Goal: Transaction & Acquisition: Purchase product/service

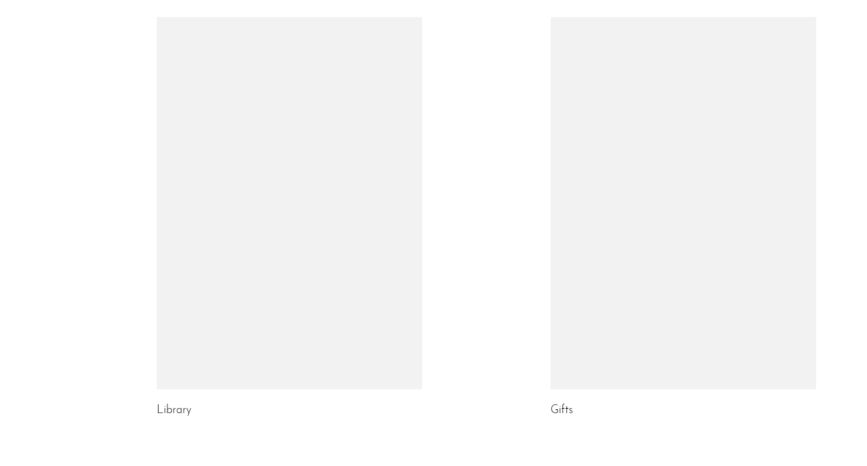
scroll to position [622, 0]
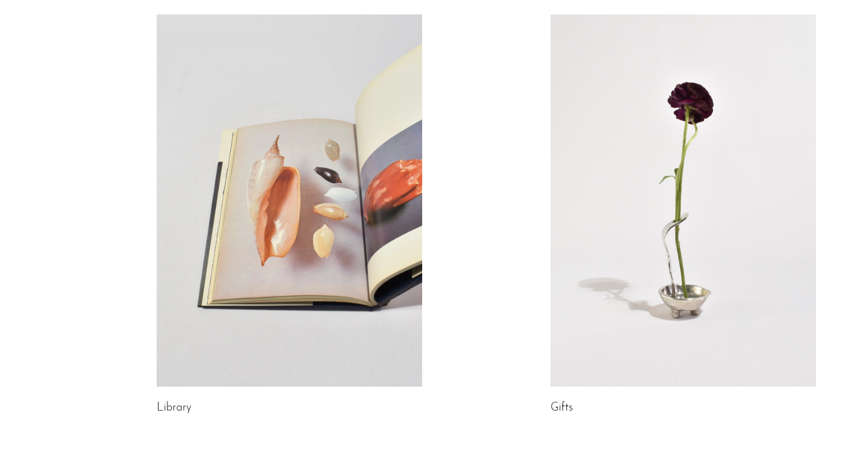
click at [377, 159] on link at bounding box center [290, 200] width 266 height 372
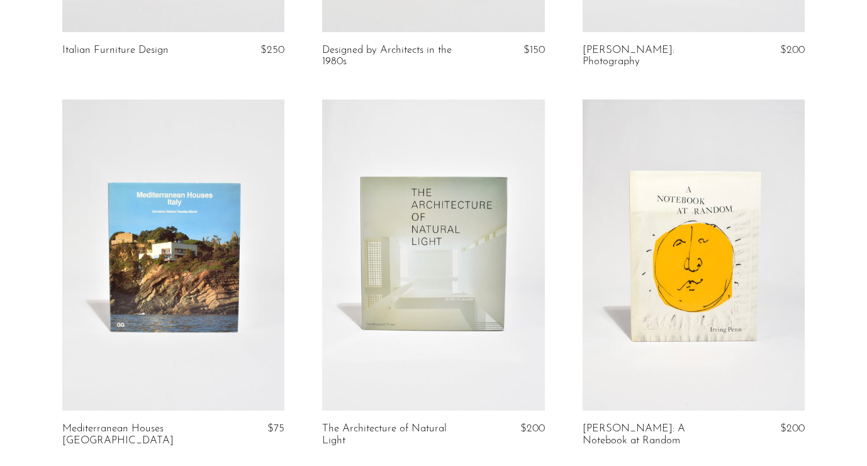
scroll to position [763, 0]
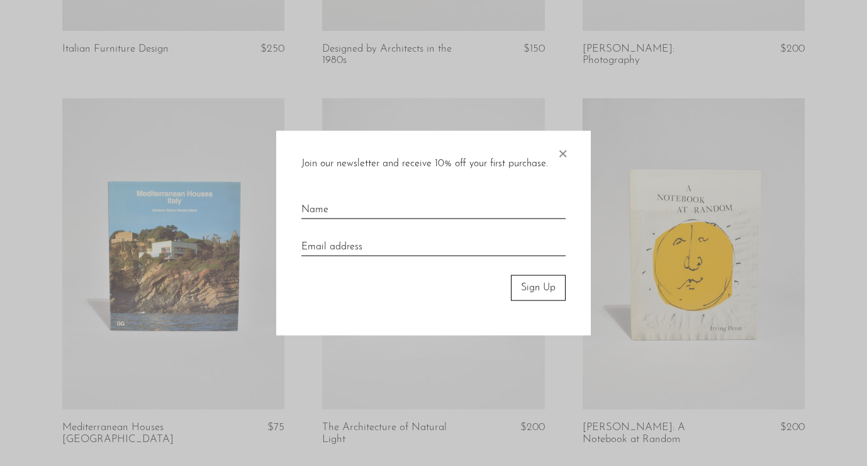
click at [565, 153] on span "×" at bounding box center [562, 151] width 13 height 40
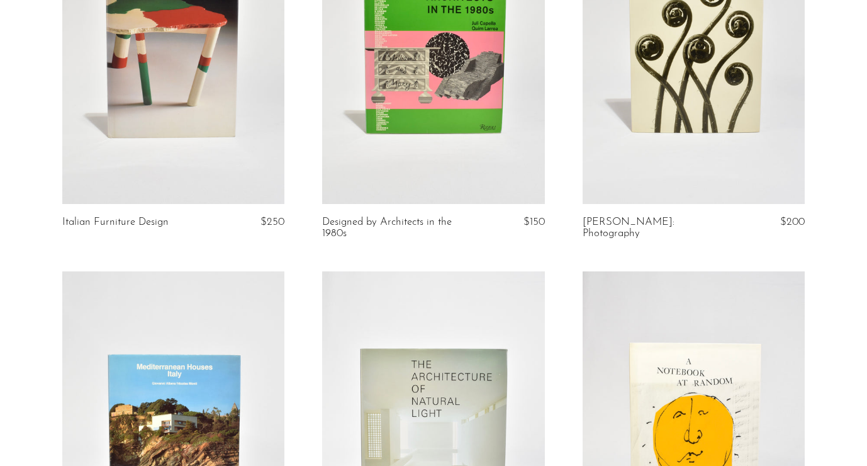
scroll to position [0, 0]
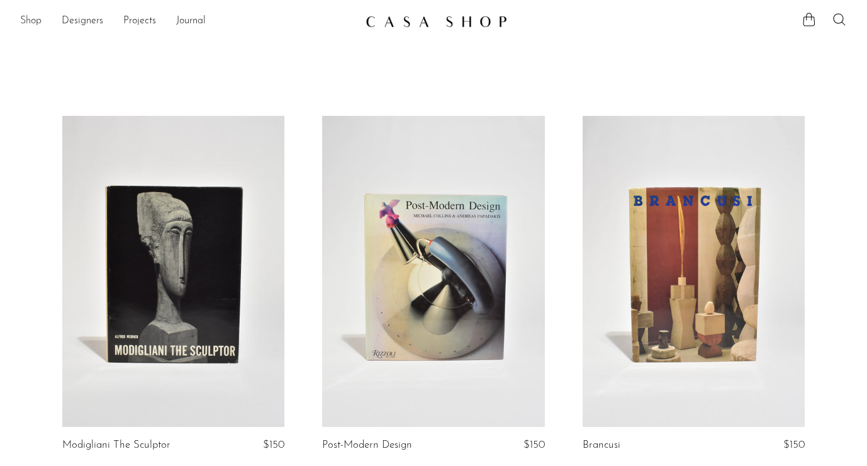
click at [35, 22] on link "Shop" at bounding box center [30, 21] width 21 height 16
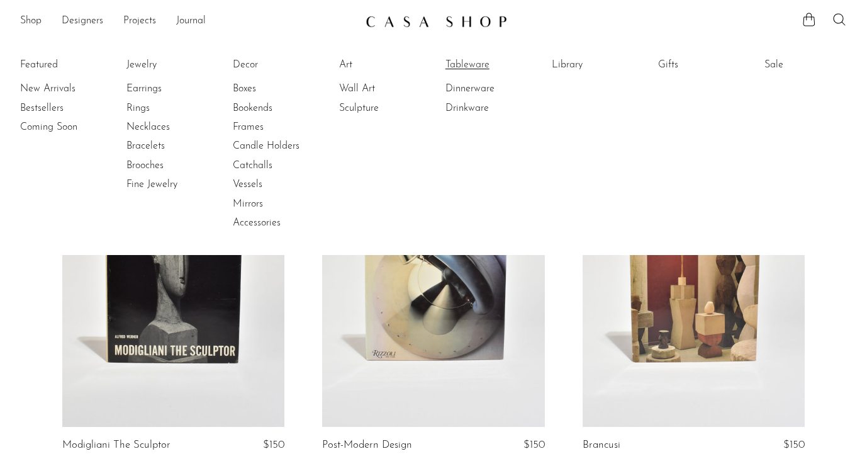
click at [487, 64] on link "Tableware" at bounding box center [493, 65] width 94 height 14
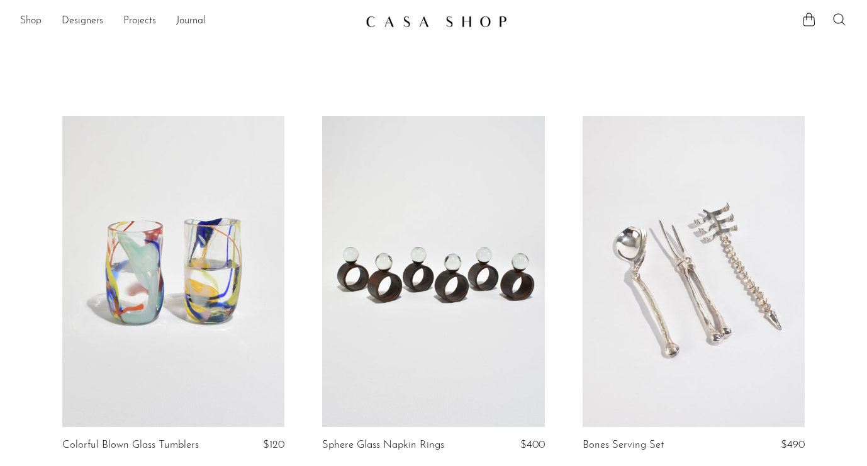
click at [30, 20] on link "Shop" at bounding box center [30, 21] width 21 height 16
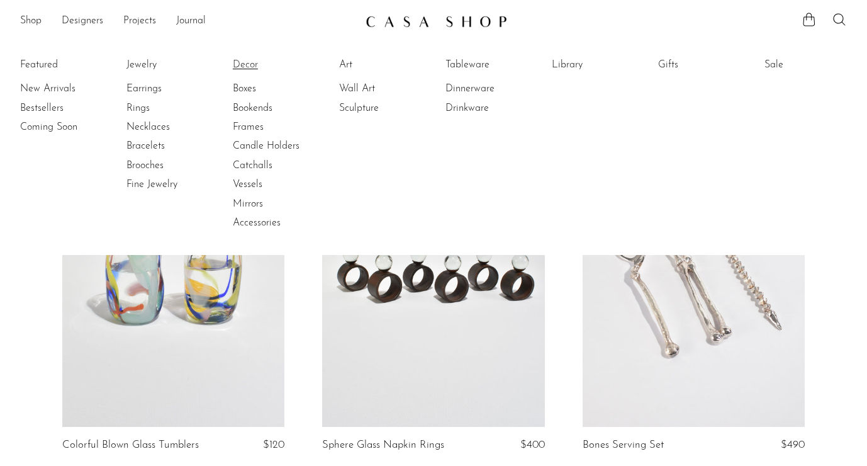
click at [245, 65] on link "Decor" at bounding box center [280, 65] width 94 height 14
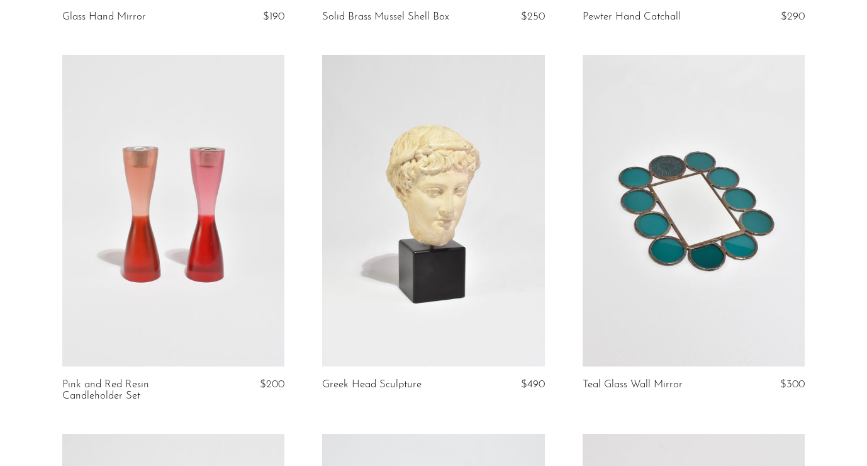
scroll to position [1912, 0]
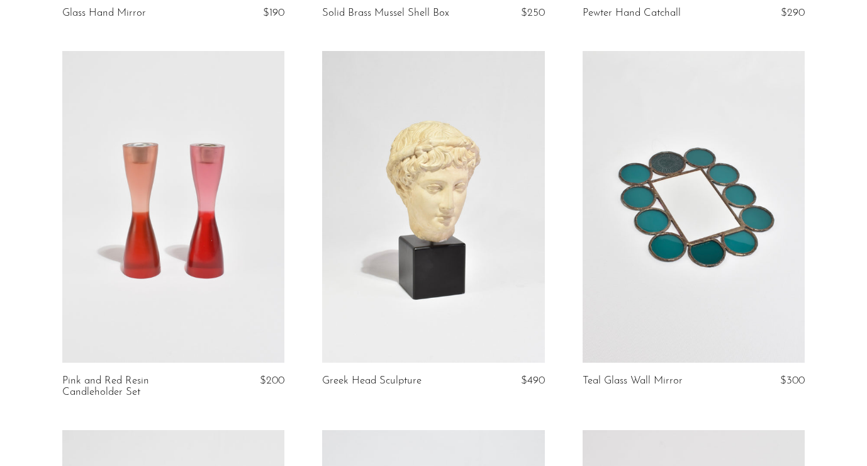
click at [716, 212] on link at bounding box center [694, 207] width 222 height 312
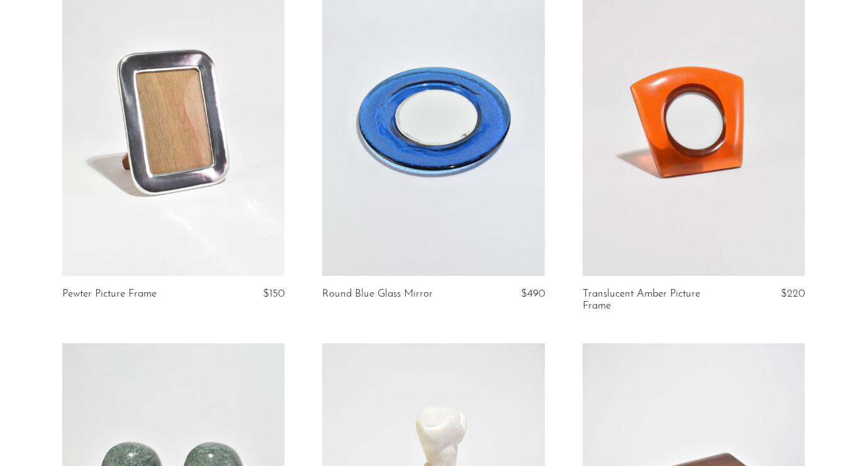
scroll to position [2386, 0]
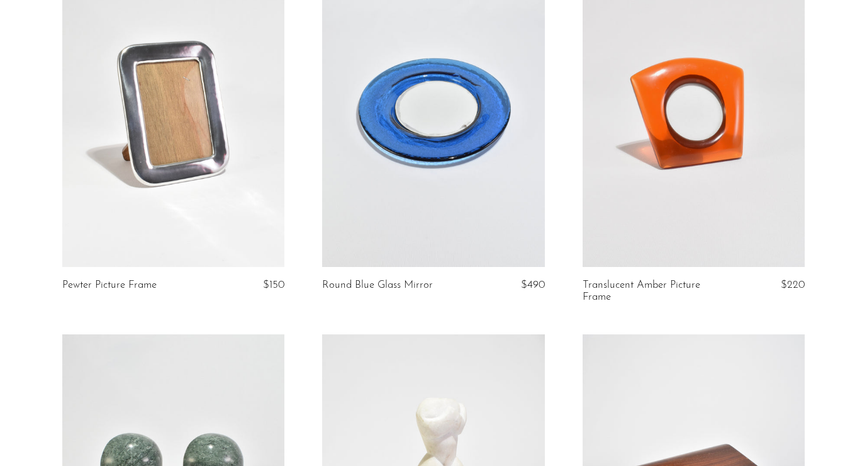
drag, startPoint x: 59, startPoint y: 283, endPoint x: 177, endPoint y: 298, distance: 119.3
click at [177, 298] on article "Pewter Picture Frame $150" at bounding box center [173, 145] width 260 height 379
copy link "Pewter Picture Frame"
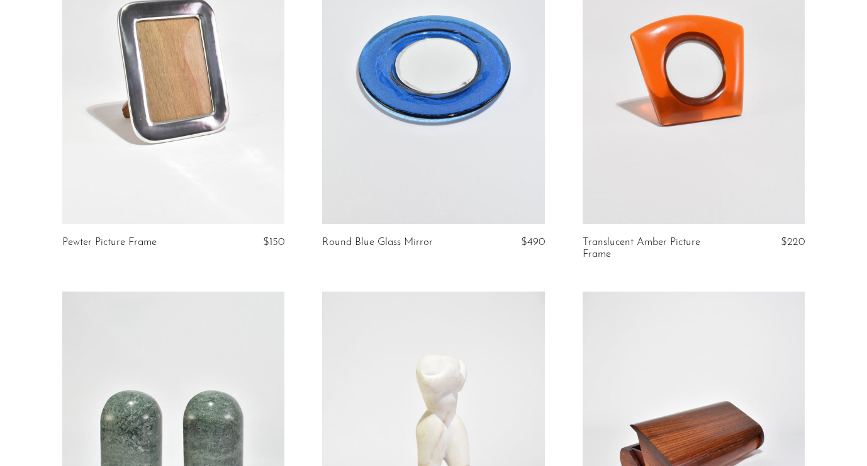
scroll to position [2433, 0]
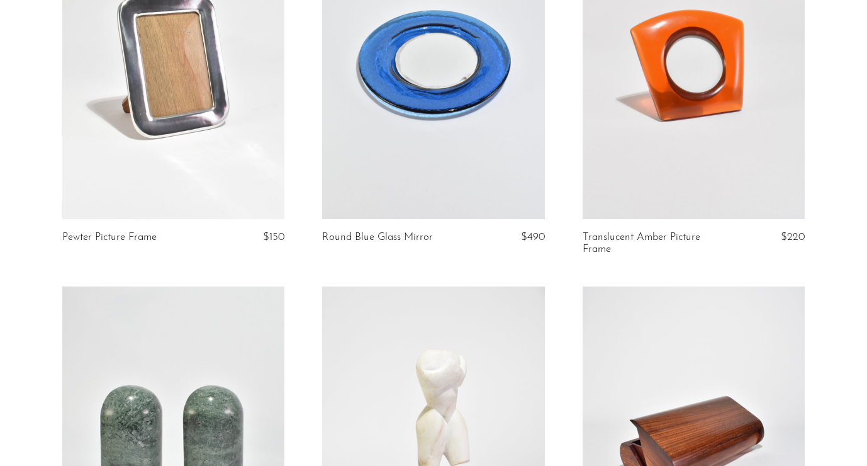
click at [385, 127] on link at bounding box center [433, 64] width 222 height 312
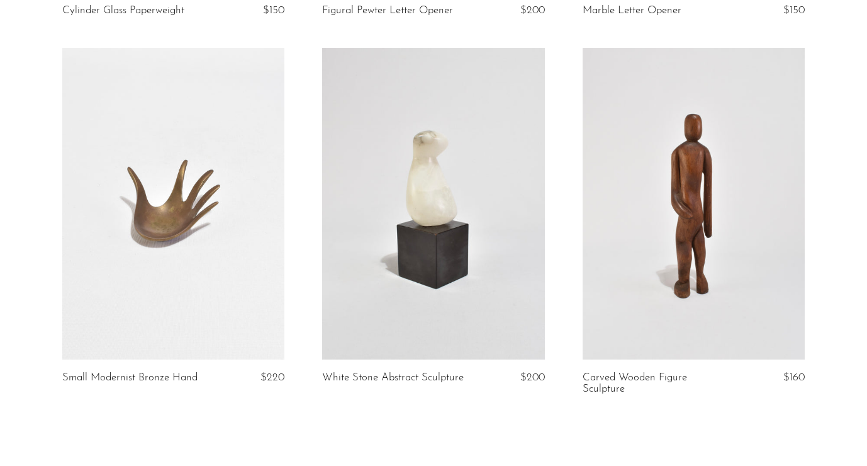
scroll to position [4405, 0]
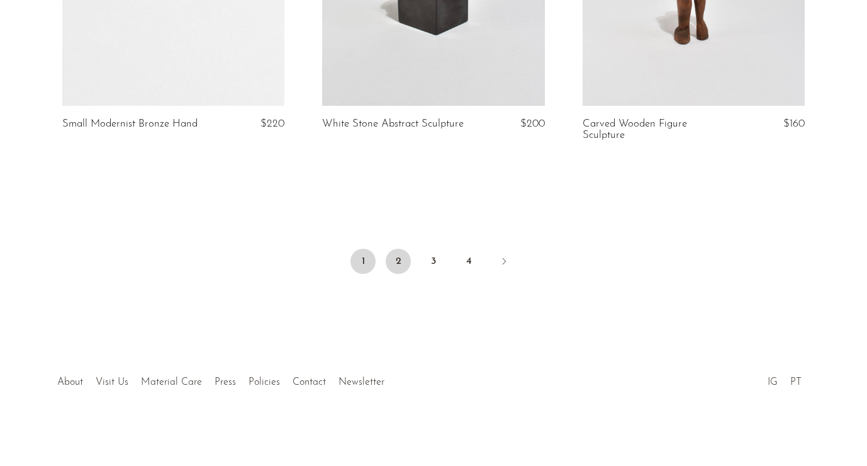
click at [405, 265] on link "2" at bounding box center [398, 261] width 25 height 25
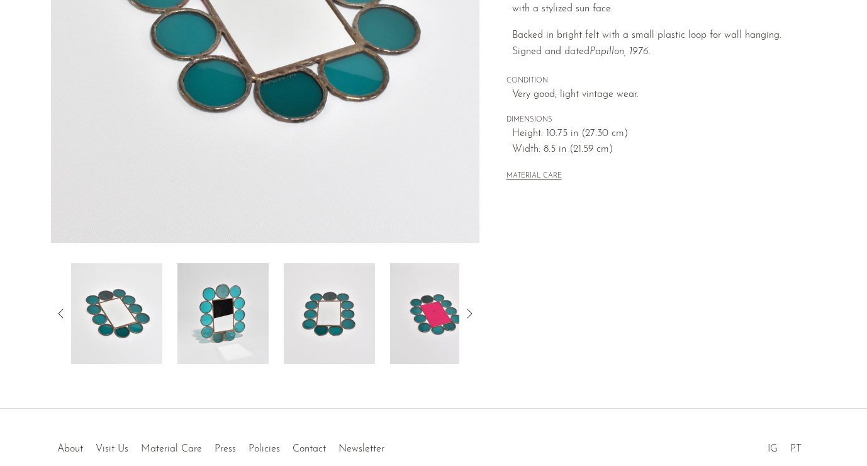
scroll to position [300, 0]
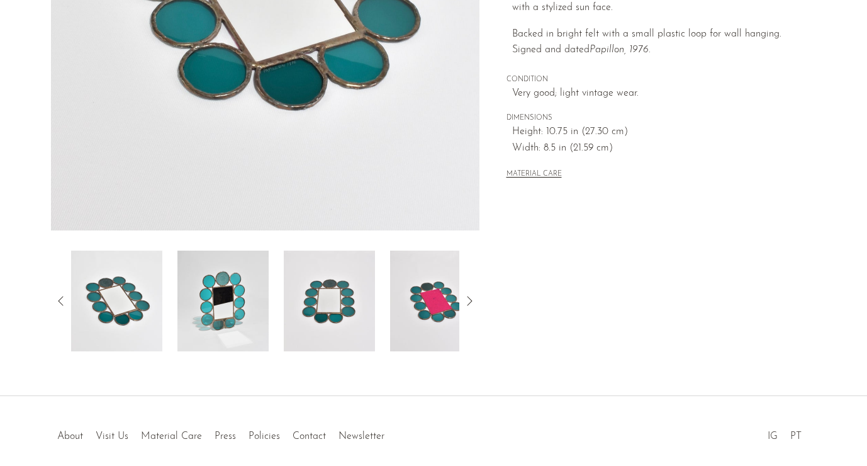
click at [237, 307] on img at bounding box center [222, 301] width 91 height 101
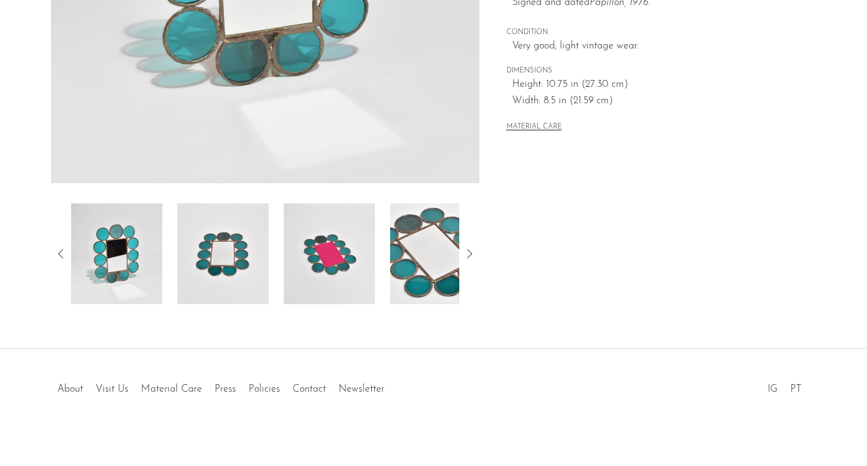
scroll to position [348, 0]
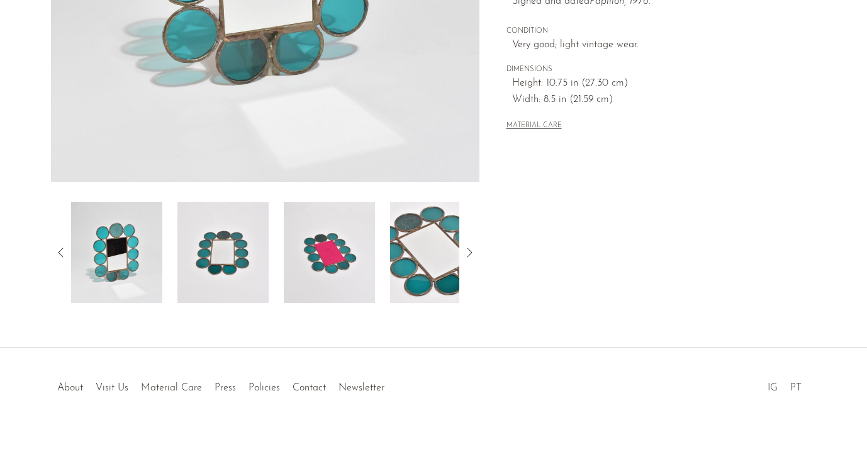
click at [320, 227] on img at bounding box center [329, 252] width 91 height 101
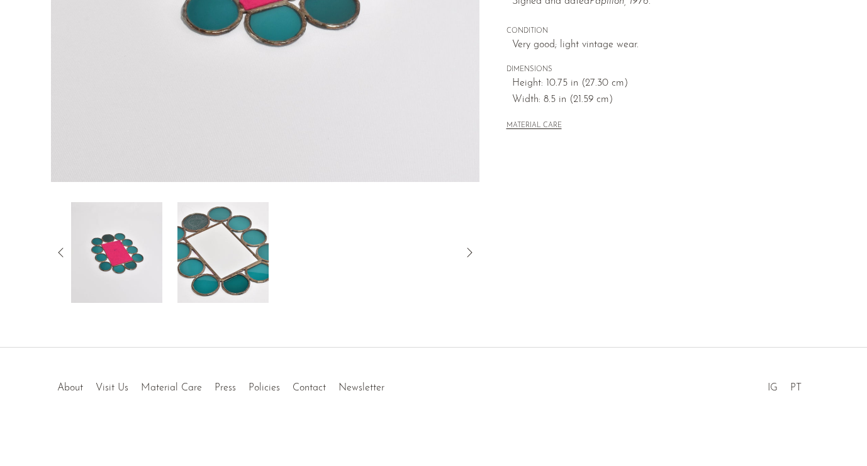
click at [295, 255] on div at bounding box center [265, 252] width 388 height 101
click at [276, 255] on div at bounding box center [265, 252] width 388 height 101
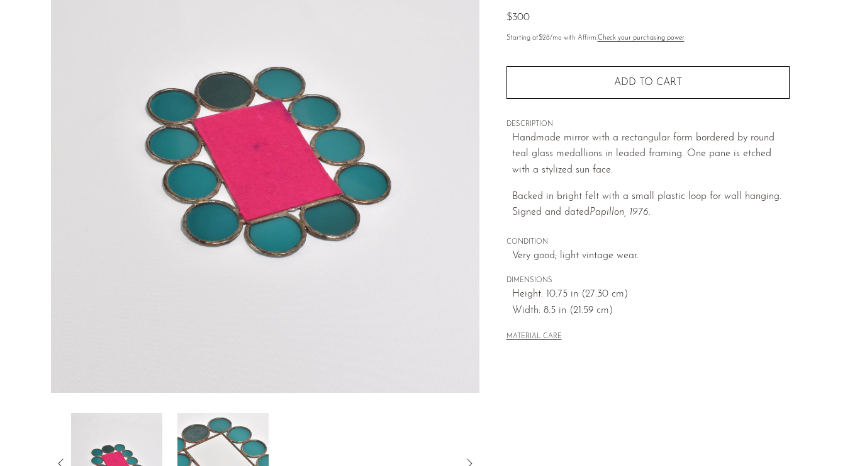
scroll to position [0, 0]
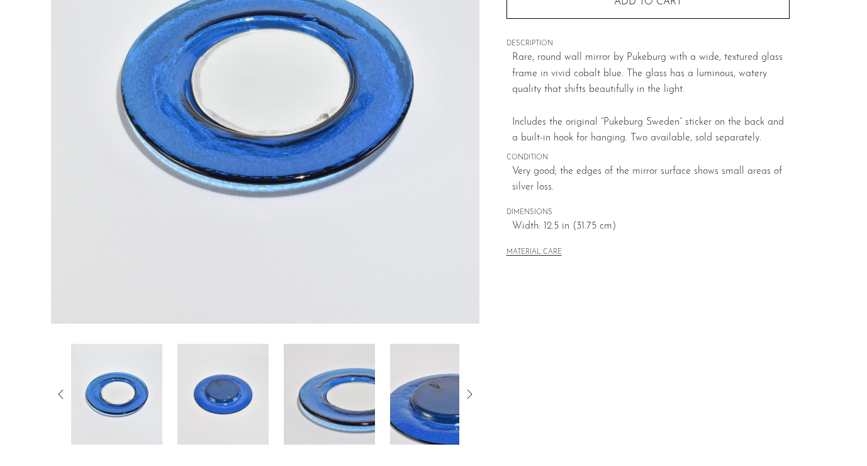
scroll to position [200, 0]
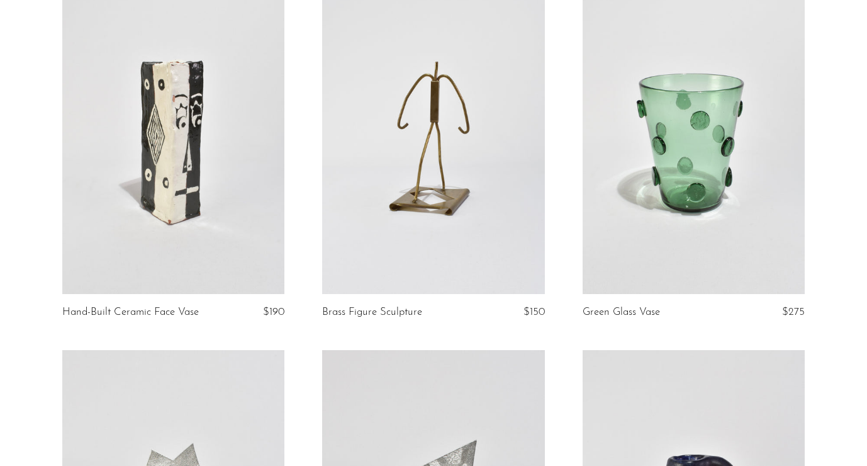
scroll to position [2703, 0]
click at [772, 167] on link at bounding box center [694, 138] width 222 height 312
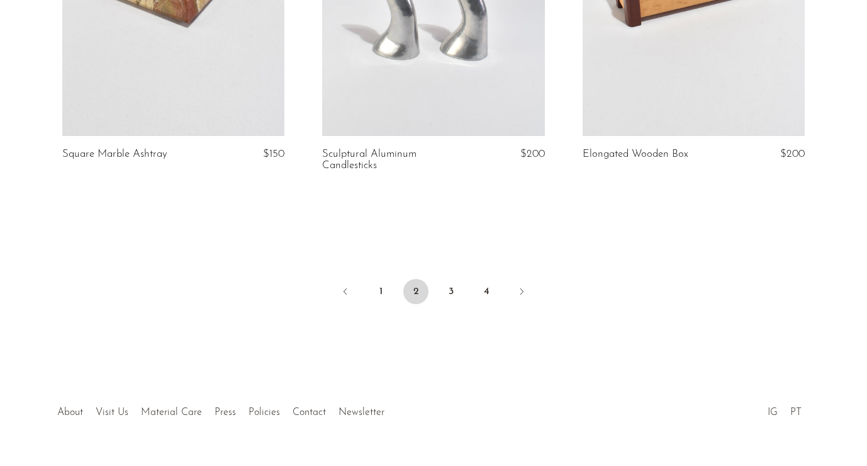
scroll to position [4359, 0]
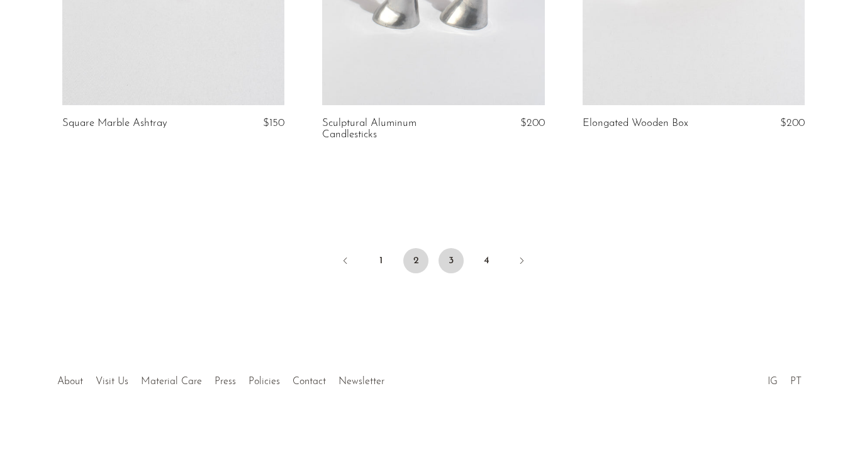
click at [448, 255] on link "3" at bounding box center [451, 260] width 25 height 25
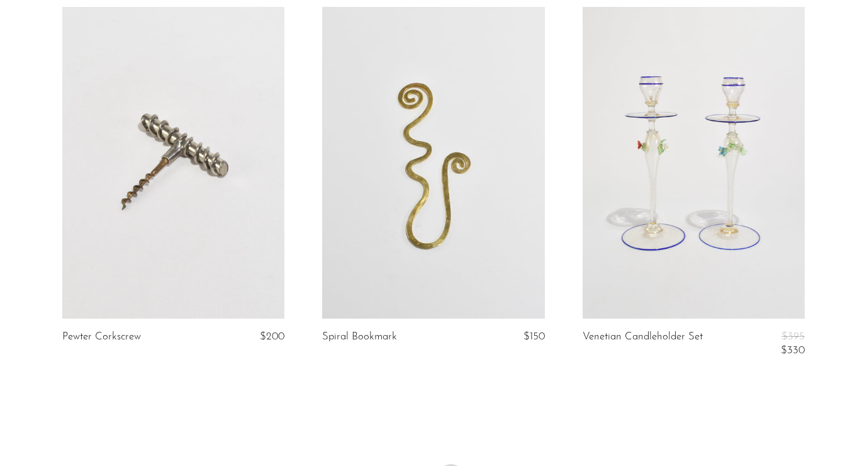
scroll to position [4196, 0]
click at [730, 123] on link at bounding box center [694, 162] width 222 height 312
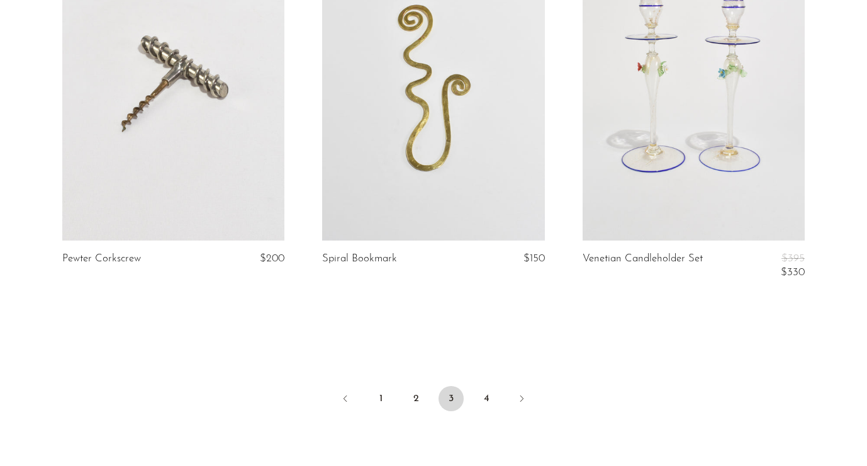
scroll to position [4297, 0]
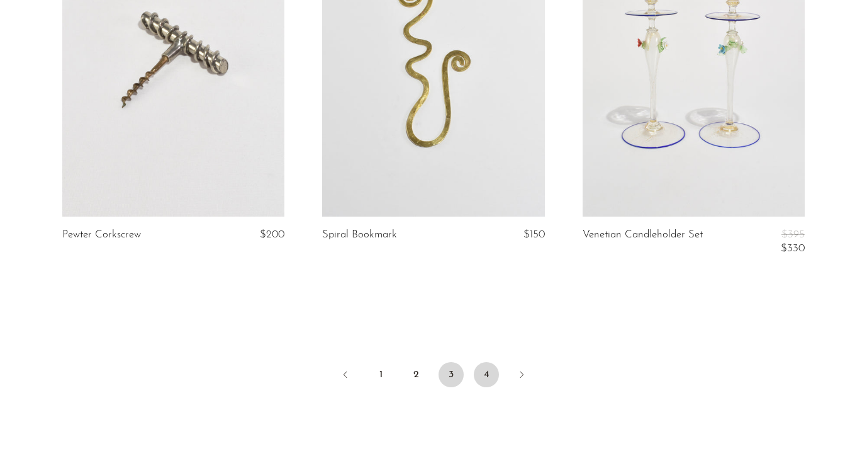
click at [485, 362] on link "4" at bounding box center [486, 374] width 25 height 25
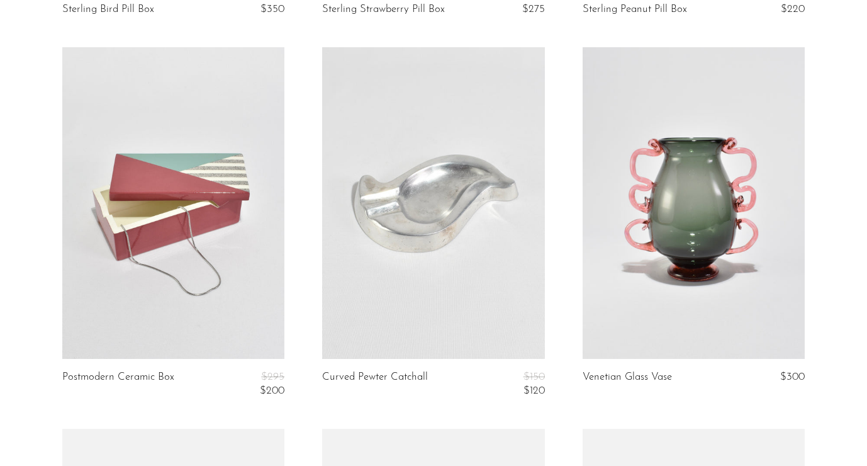
scroll to position [438, 0]
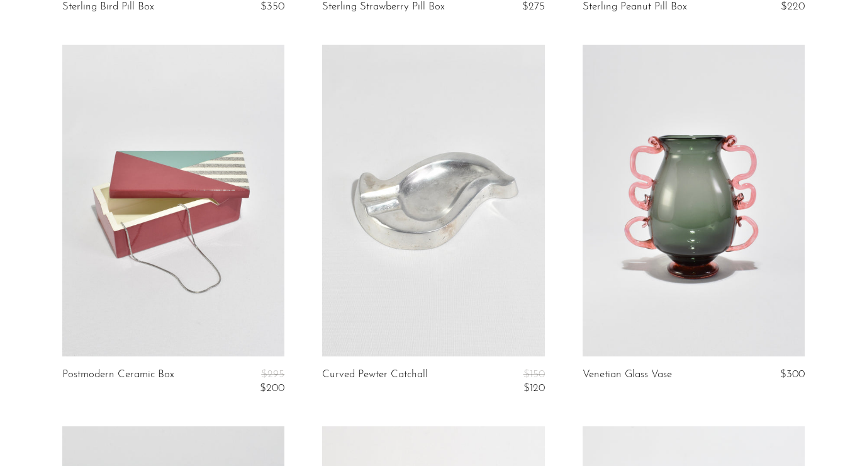
click at [651, 239] on link at bounding box center [694, 201] width 222 height 312
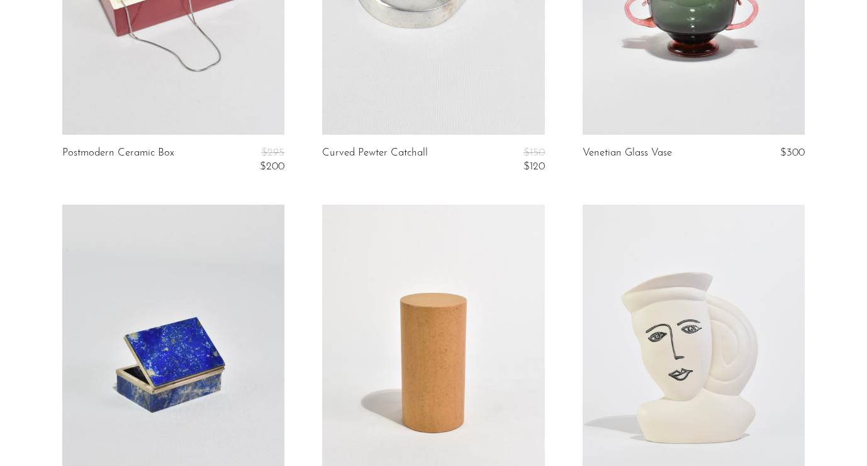
scroll to position [0, 0]
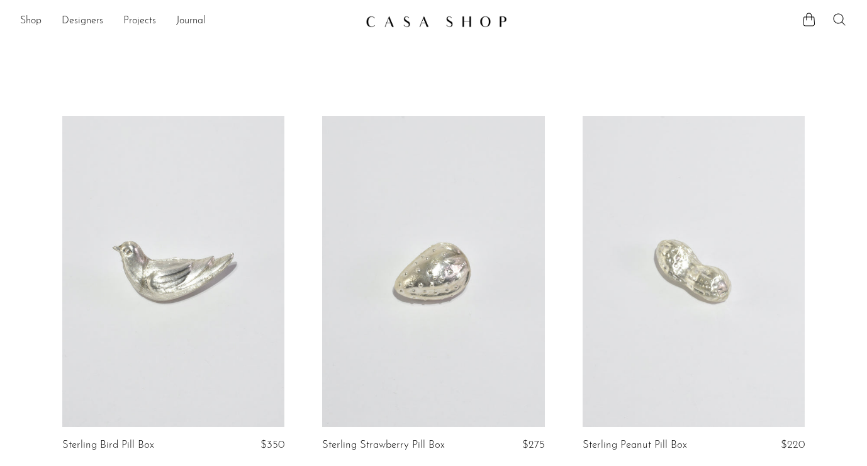
click at [419, 25] on img at bounding box center [437, 21] width 142 height 13
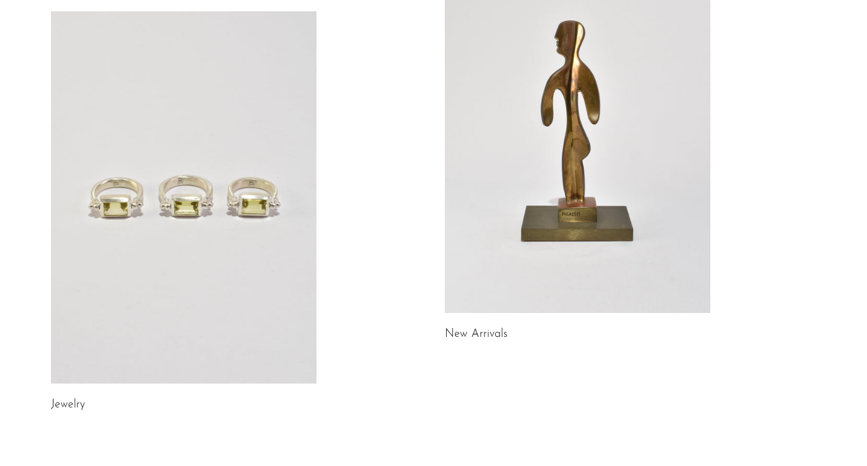
scroll to position [167, 0]
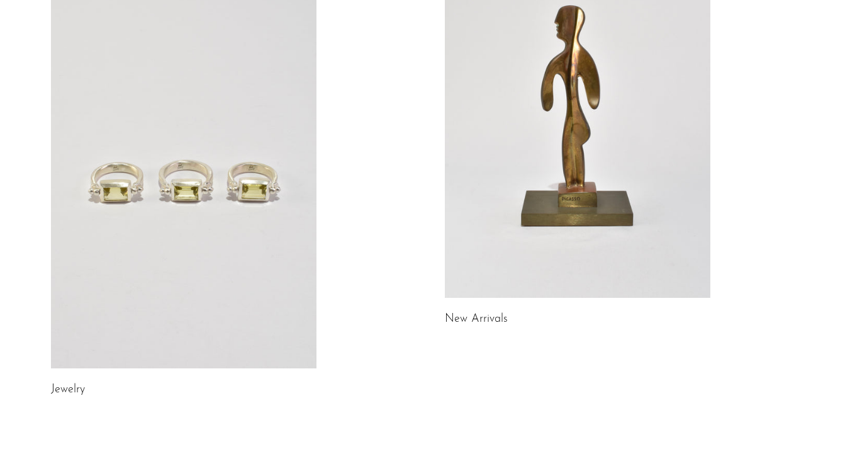
click at [247, 208] on link at bounding box center [184, 182] width 266 height 372
